Goal: Task Accomplishment & Management: Use online tool/utility

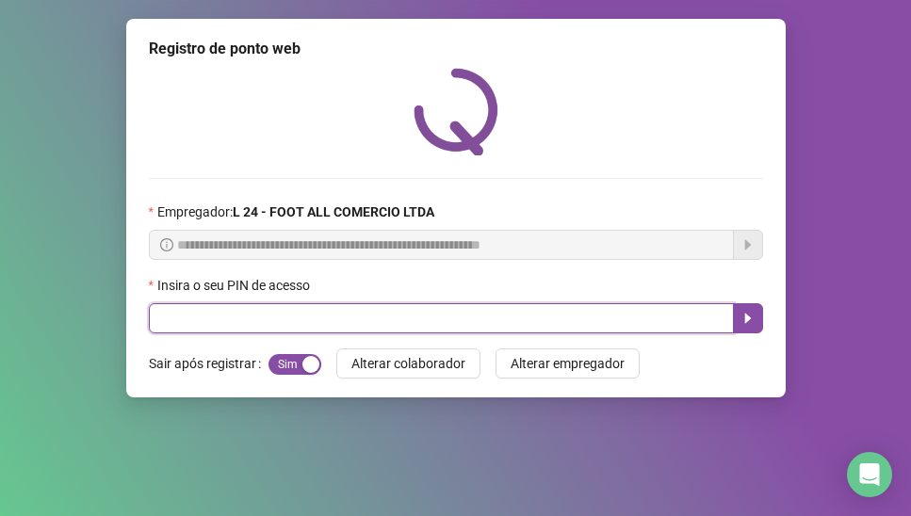
click at [238, 329] on input "text" at bounding box center [441, 318] width 585 height 30
type input "*****"
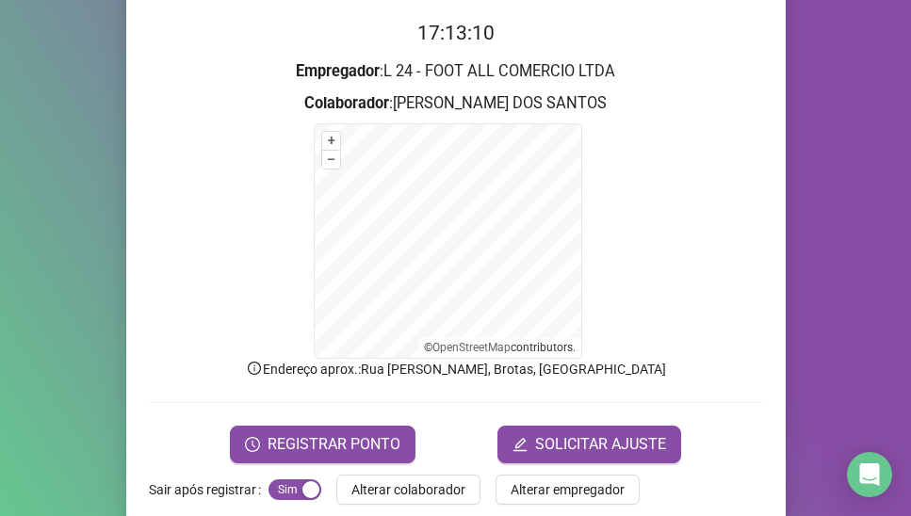
scroll to position [185, 0]
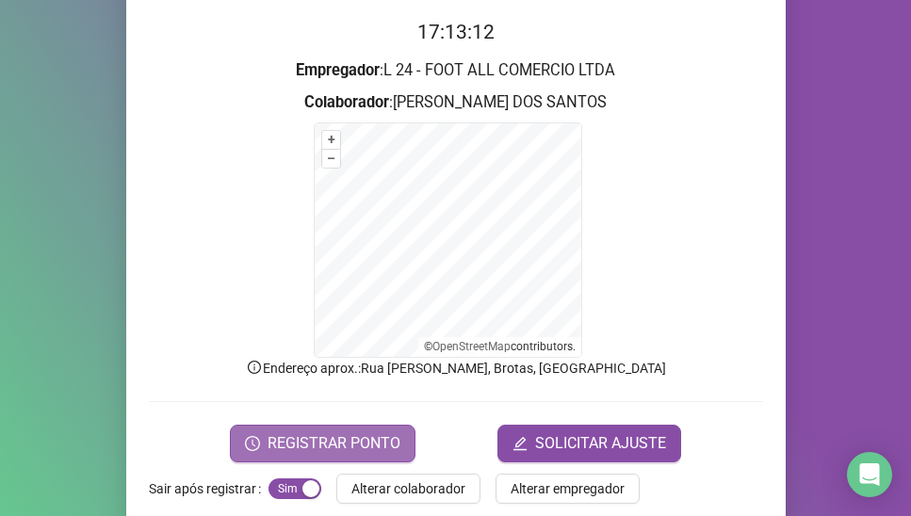
click at [321, 445] on span "REGISTRAR PONTO" at bounding box center [333, 443] width 133 height 23
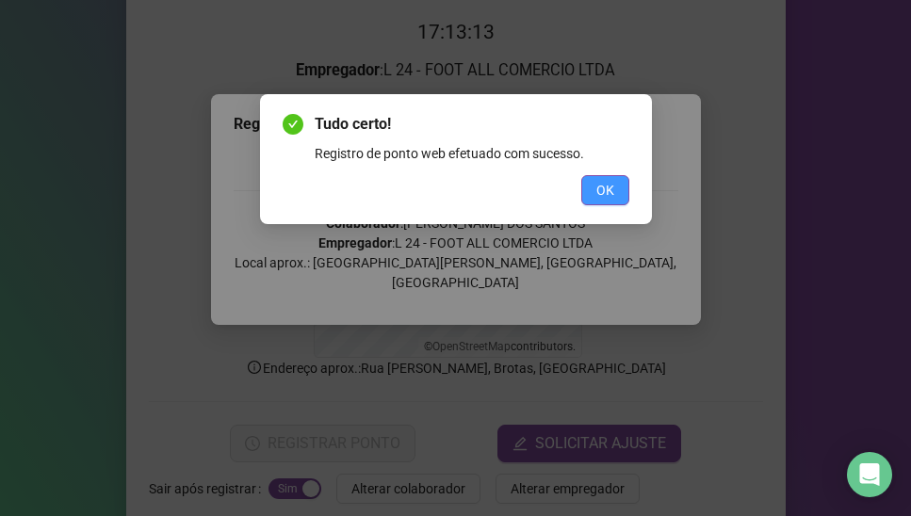
click at [601, 188] on span "OK" at bounding box center [605, 190] width 18 height 21
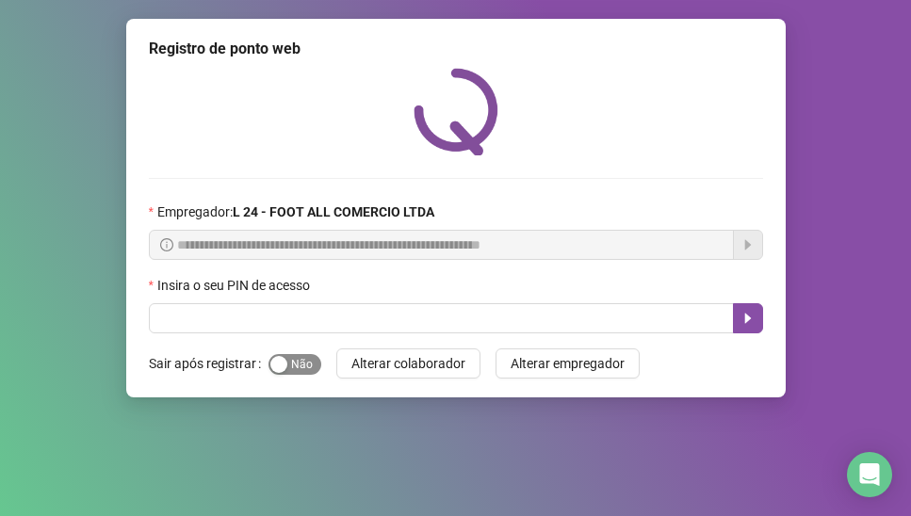
click at [285, 364] on button "Sim Não" at bounding box center [294, 364] width 53 height 21
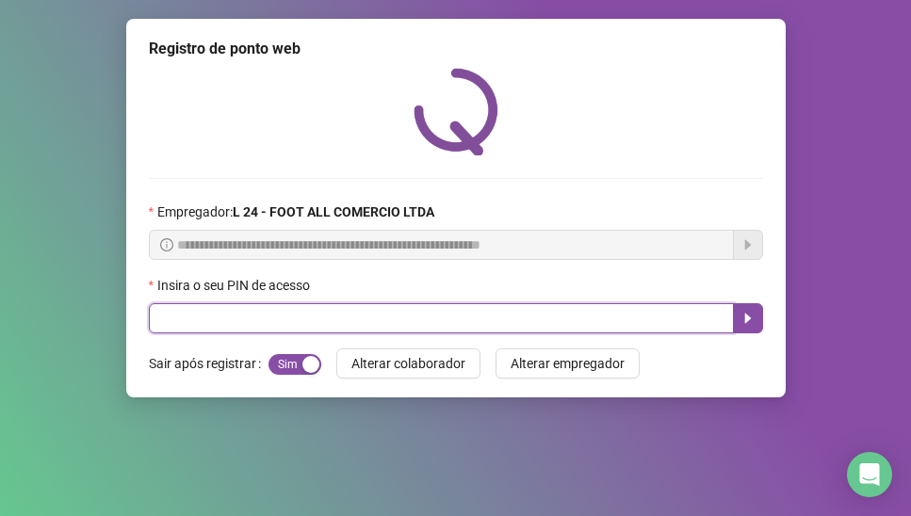
click at [210, 316] on input "text" at bounding box center [441, 318] width 585 height 30
type input "*****"
click at [737, 312] on button "button" at bounding box center [748, 318] width 30 height 30
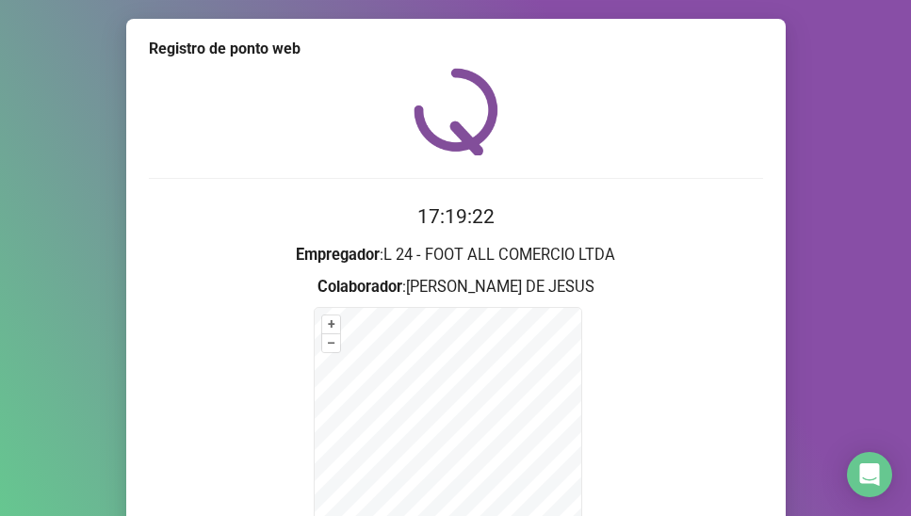
scroll to position [214, 0]
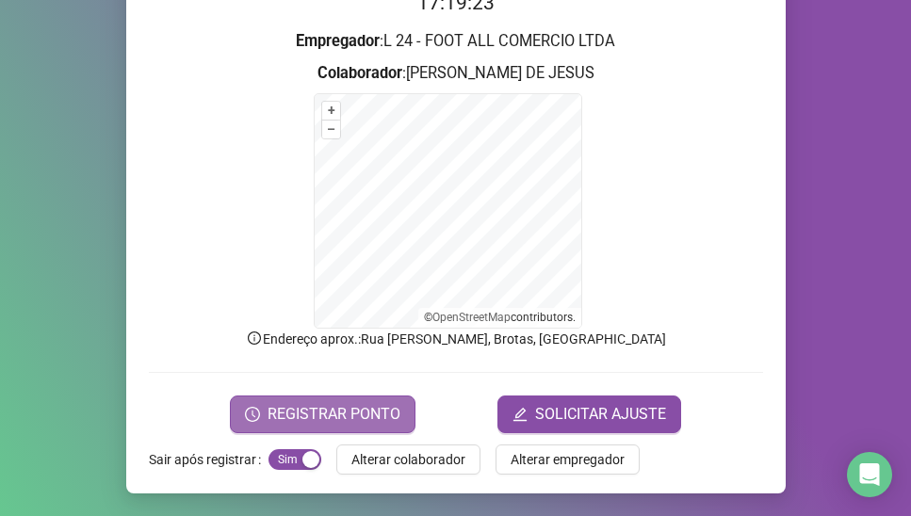
click at [370, 417] on span "REGISTRAR PONTO" at bounding box center [333, 414] width 133 height 23
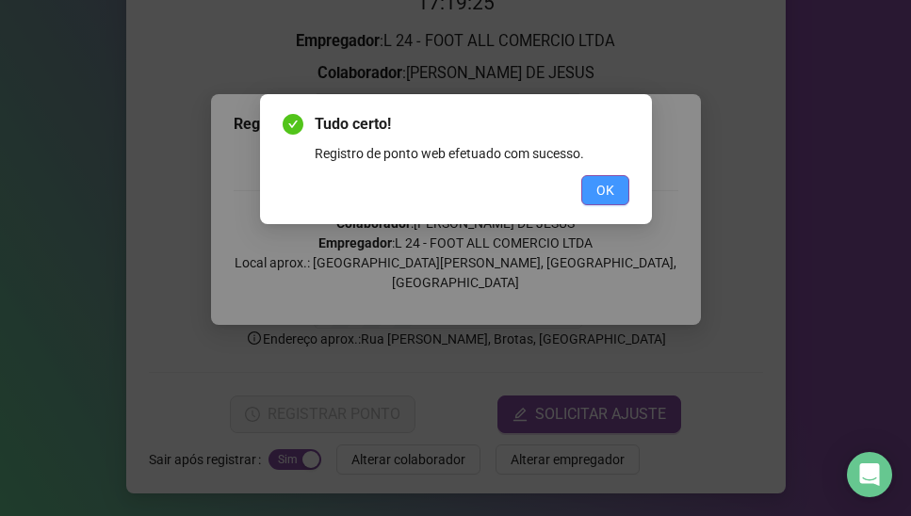
click at [597, 187] on span "OK" at bounding box center [605, 190] width 18 height 21
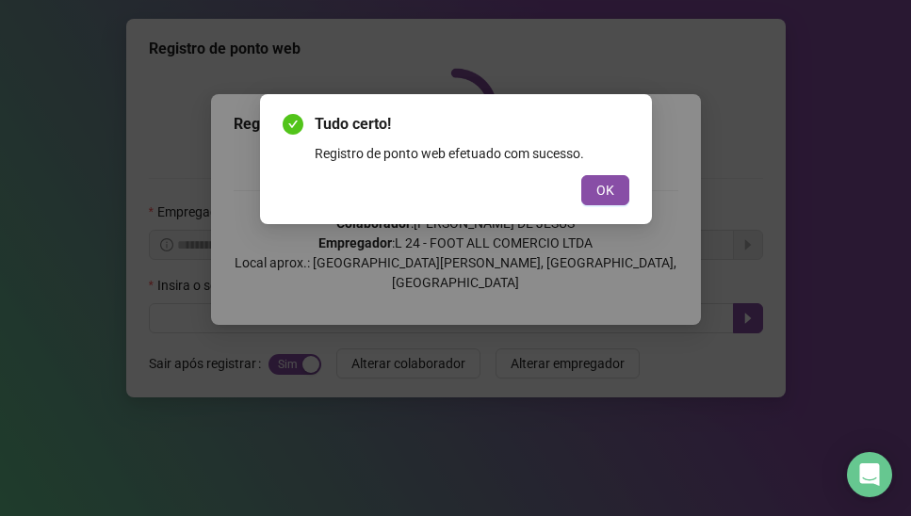
scroll to position [0, 0]
